Goal: Information Seeking & Learning: Learn about a topic

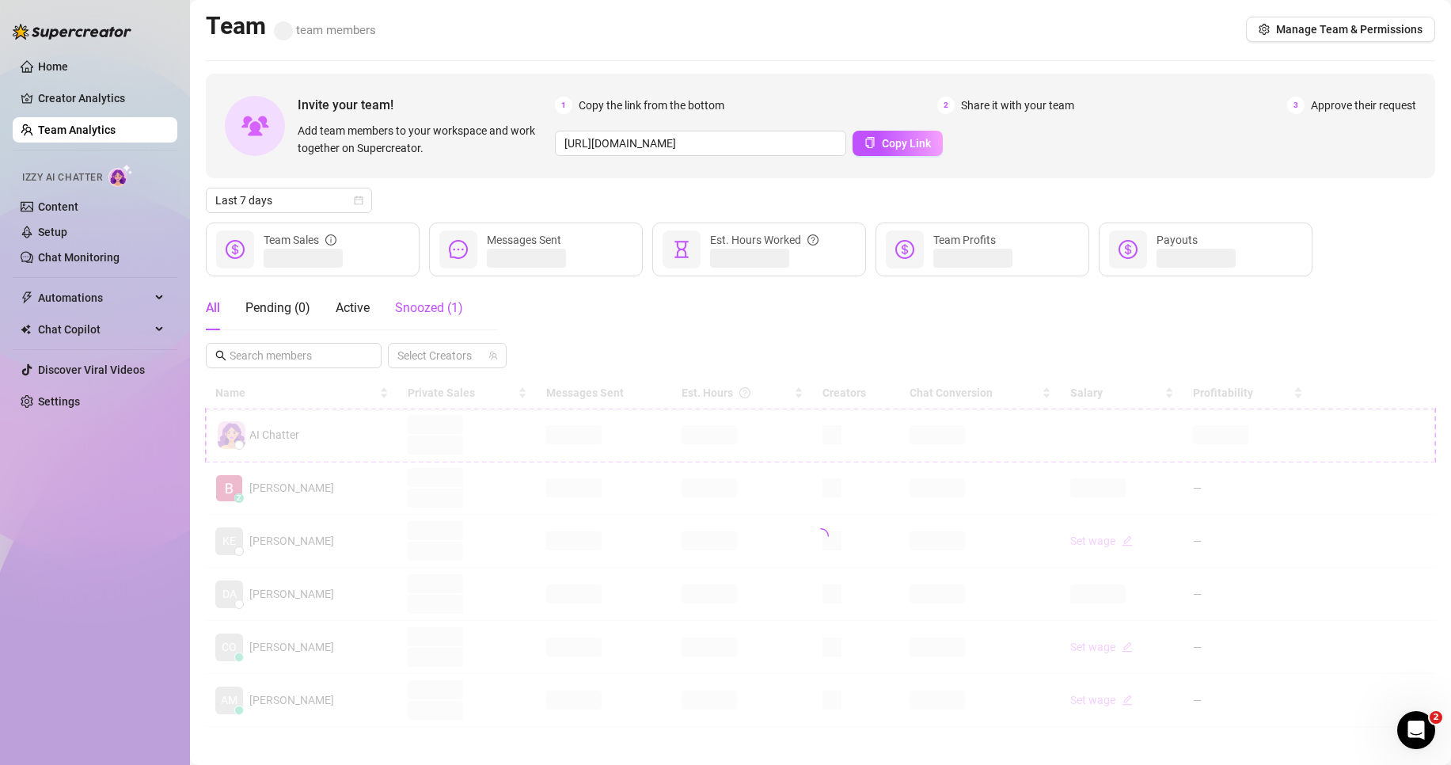
click at [435, 312] on span "Snoozed ( 1 )" at bounding box center [429, 307] width 68 height 15
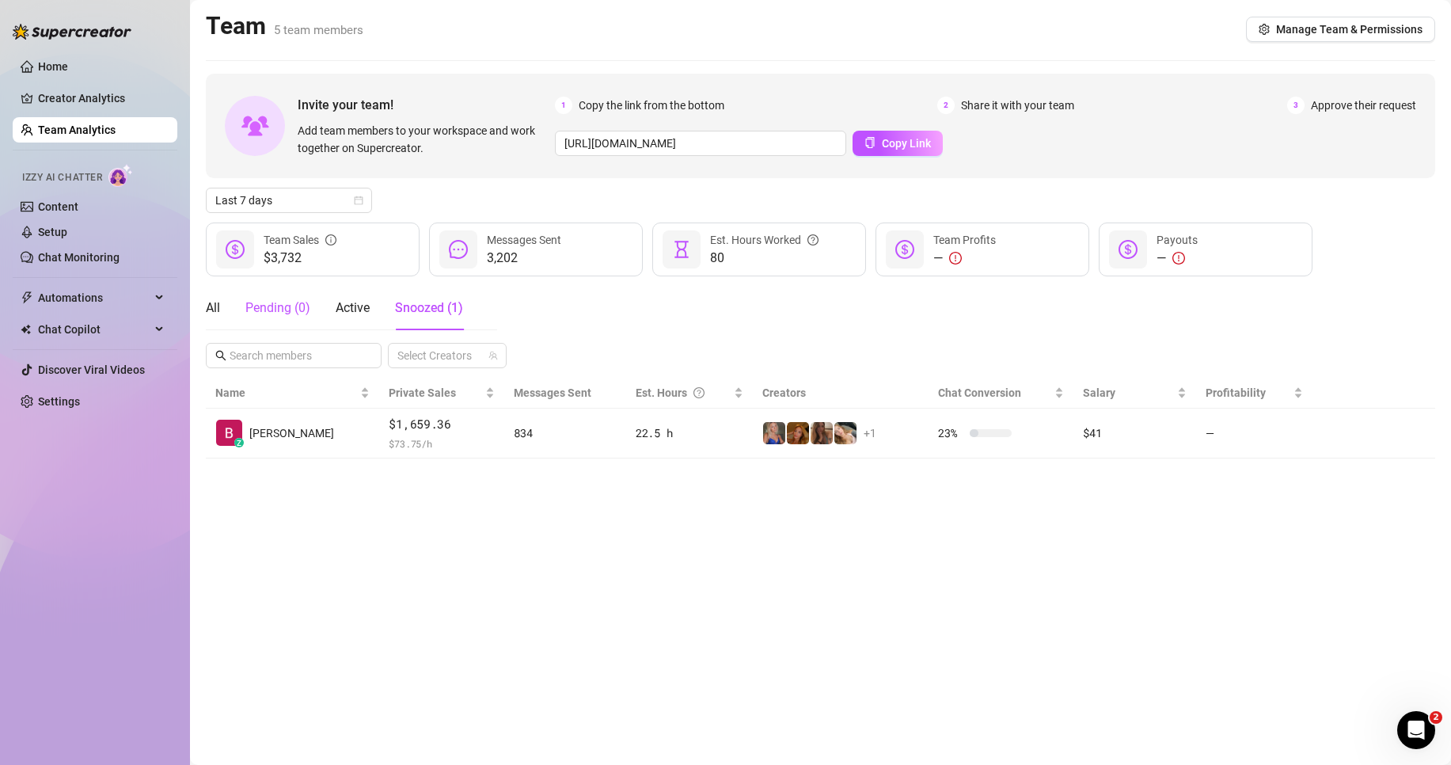
click at [268, 307] on div "Pending ( 0 )" at bounding box center [277, 307] width 65 height 19
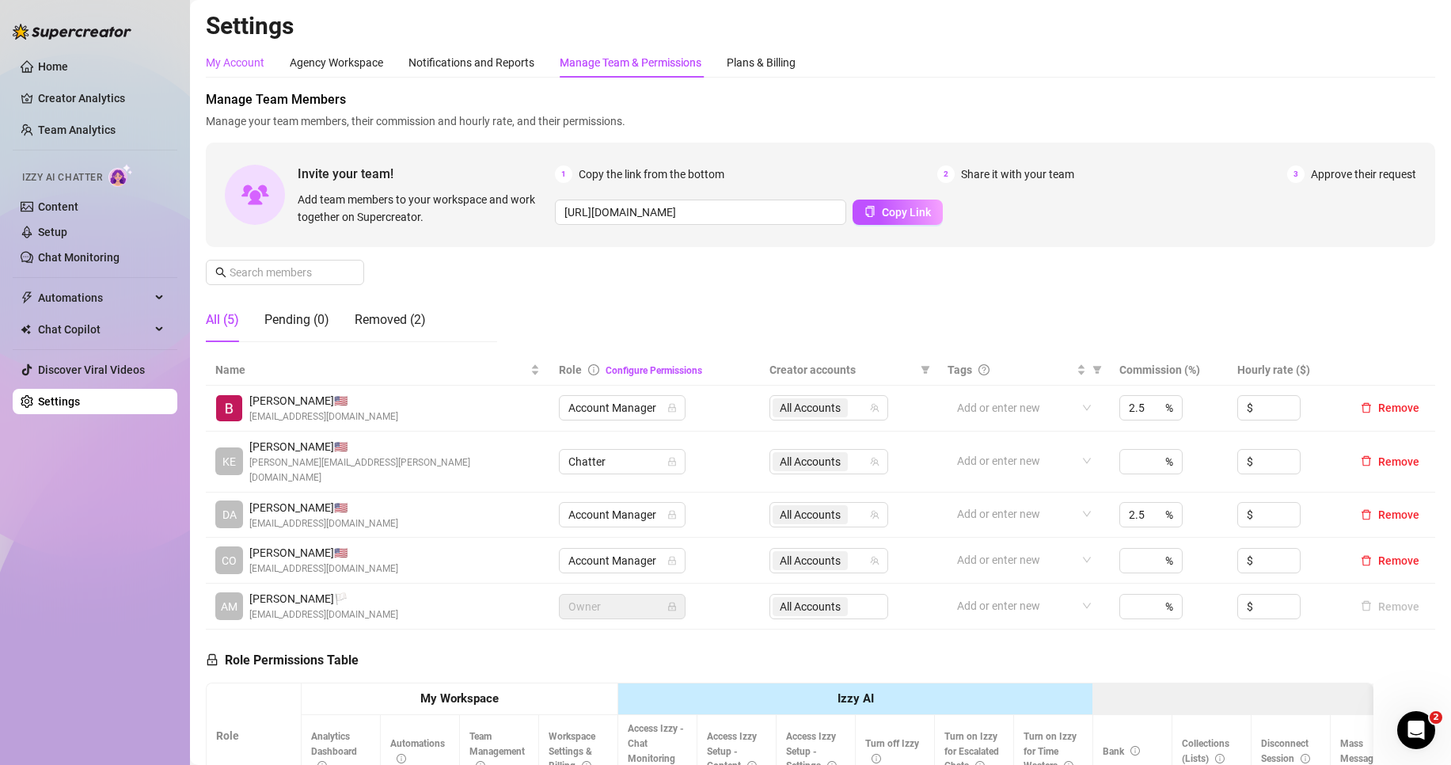
click at [226, 56] on div "My Account" at bounding box center [235, 62] width 59 height 17
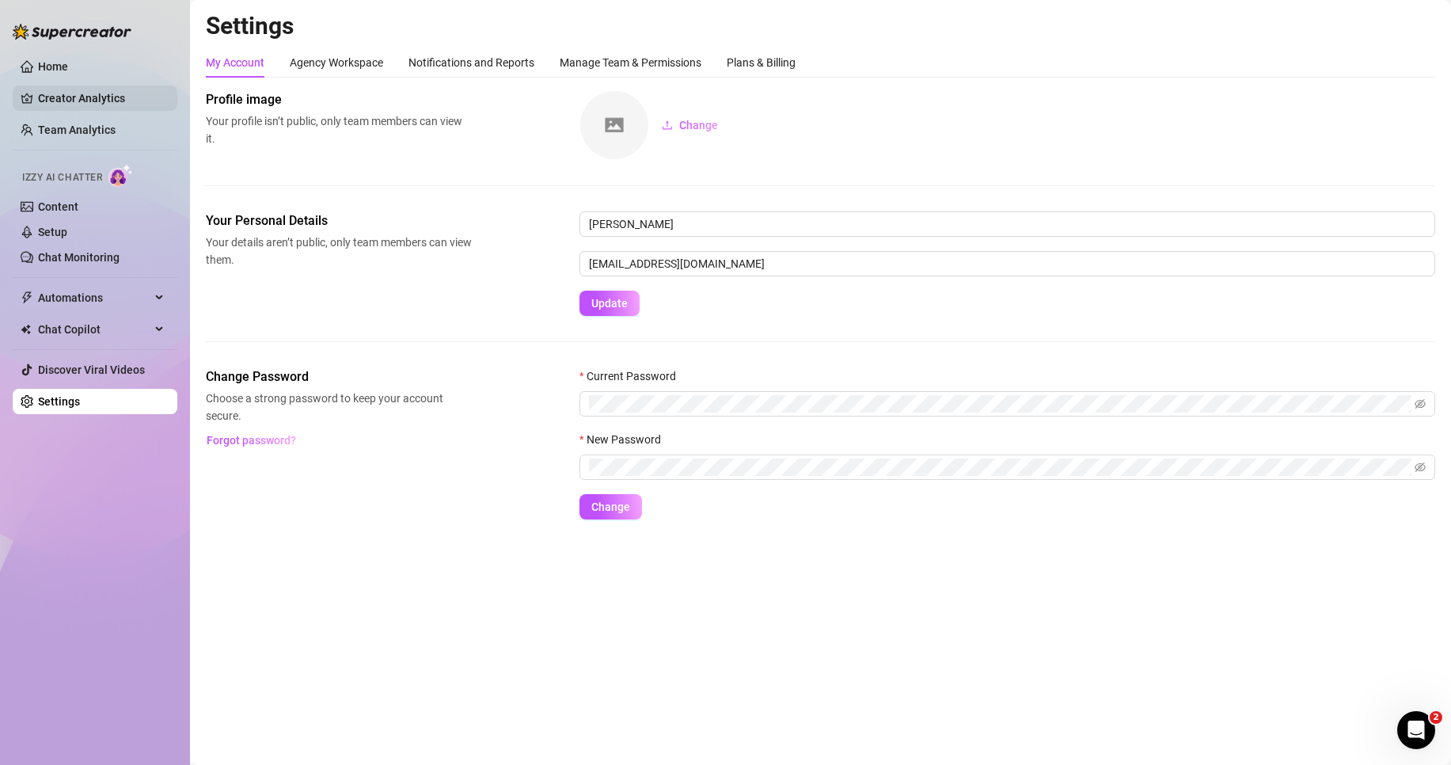
click at [74, 107] on link "Creator Analytics" at bounding box center [101, 98] width 127 height 25
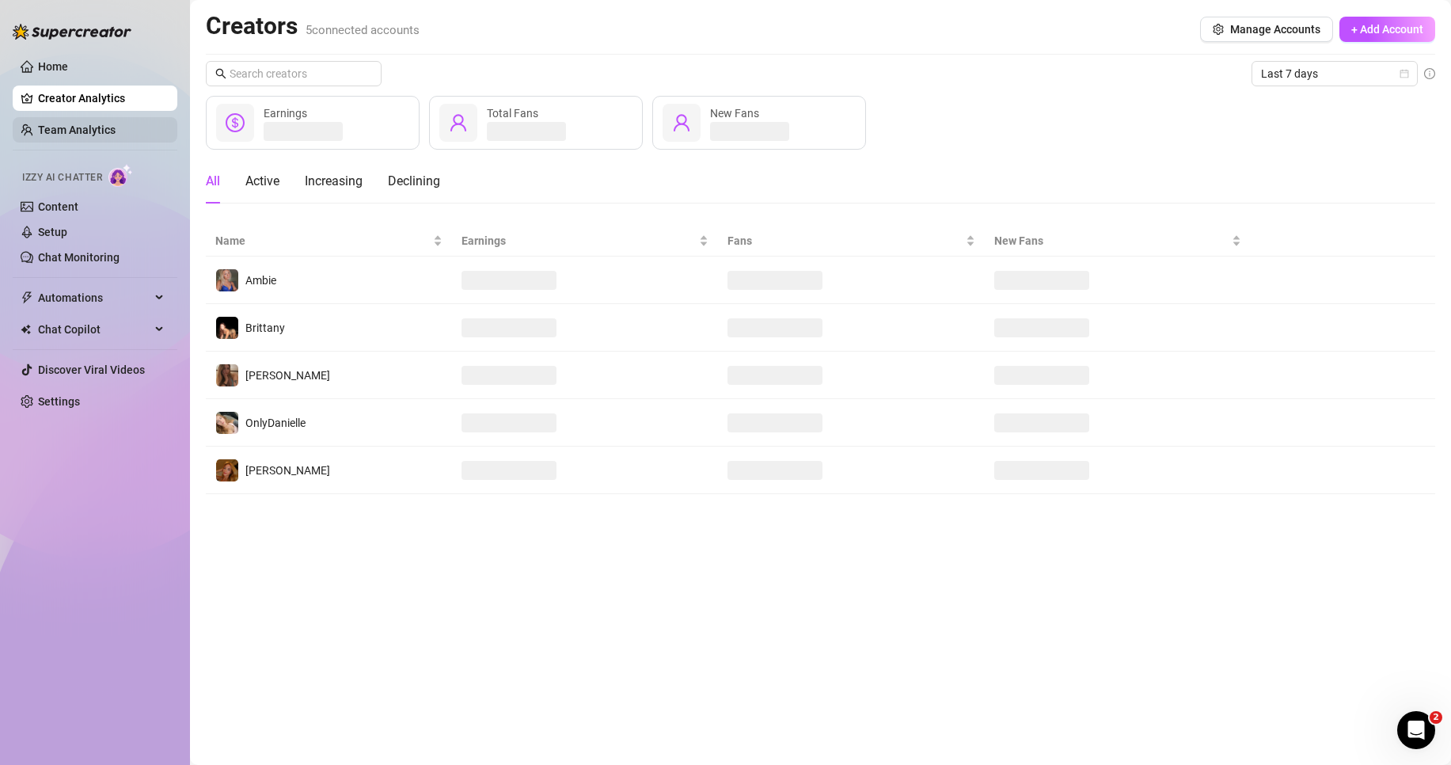
click at [70, 124] on link "Team Analytics" at bounding box center [77, 130] width 78 height 13
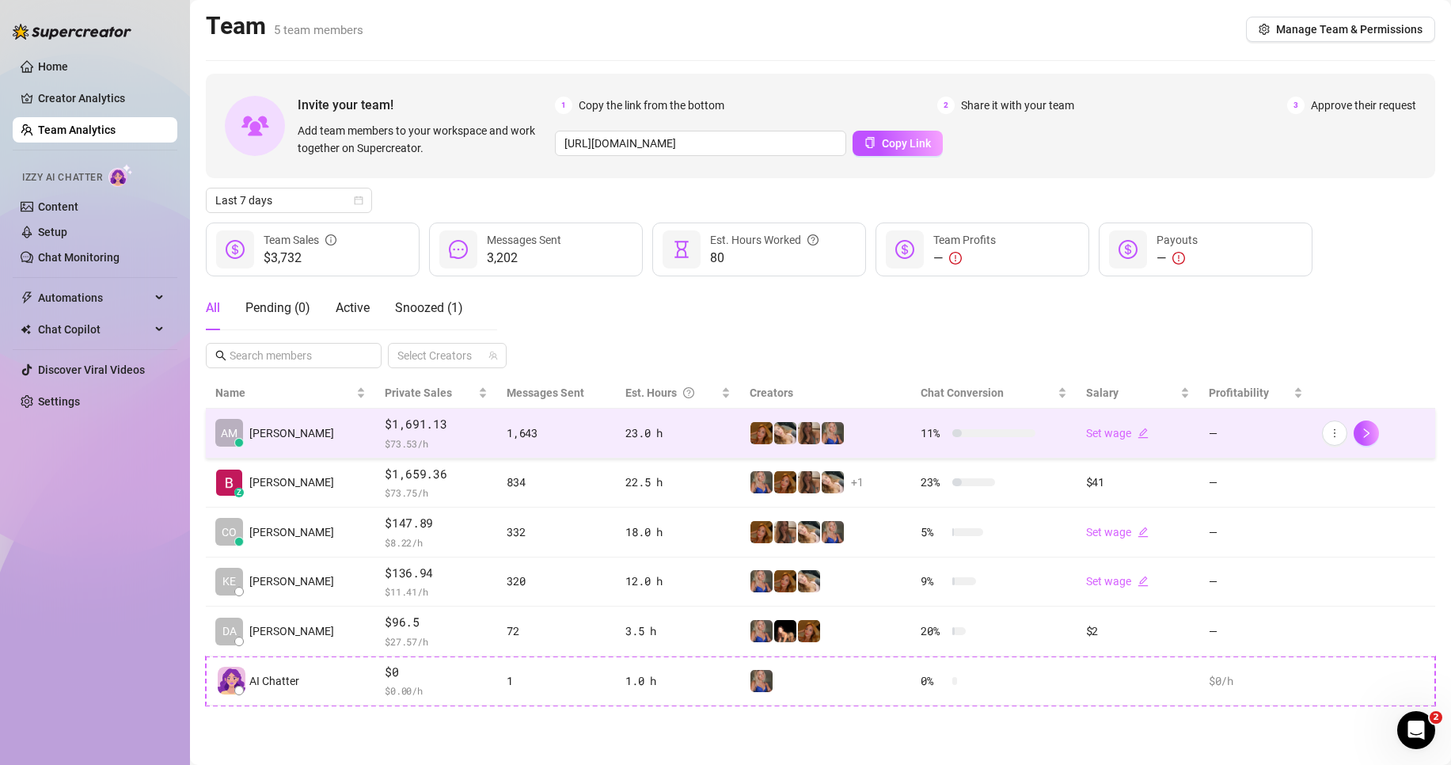
click at [564, 420] on td "1,643" at bounding box center [556, 434] width 119 height 50
